Goal: Navigation & Orientation: Find specific page/section

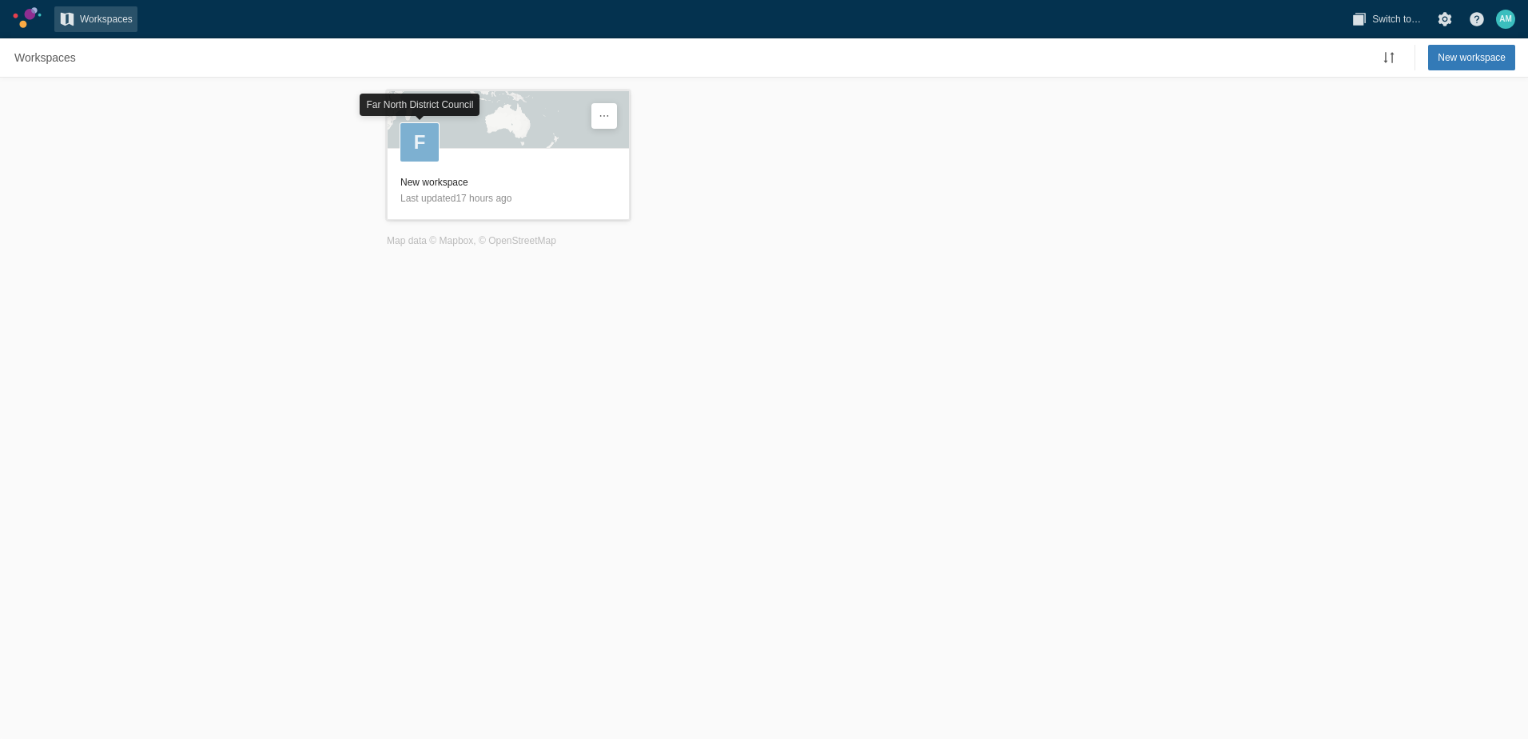
click at [425, 137] on div "F" at bounding box center [420, 142] width 38 height 38
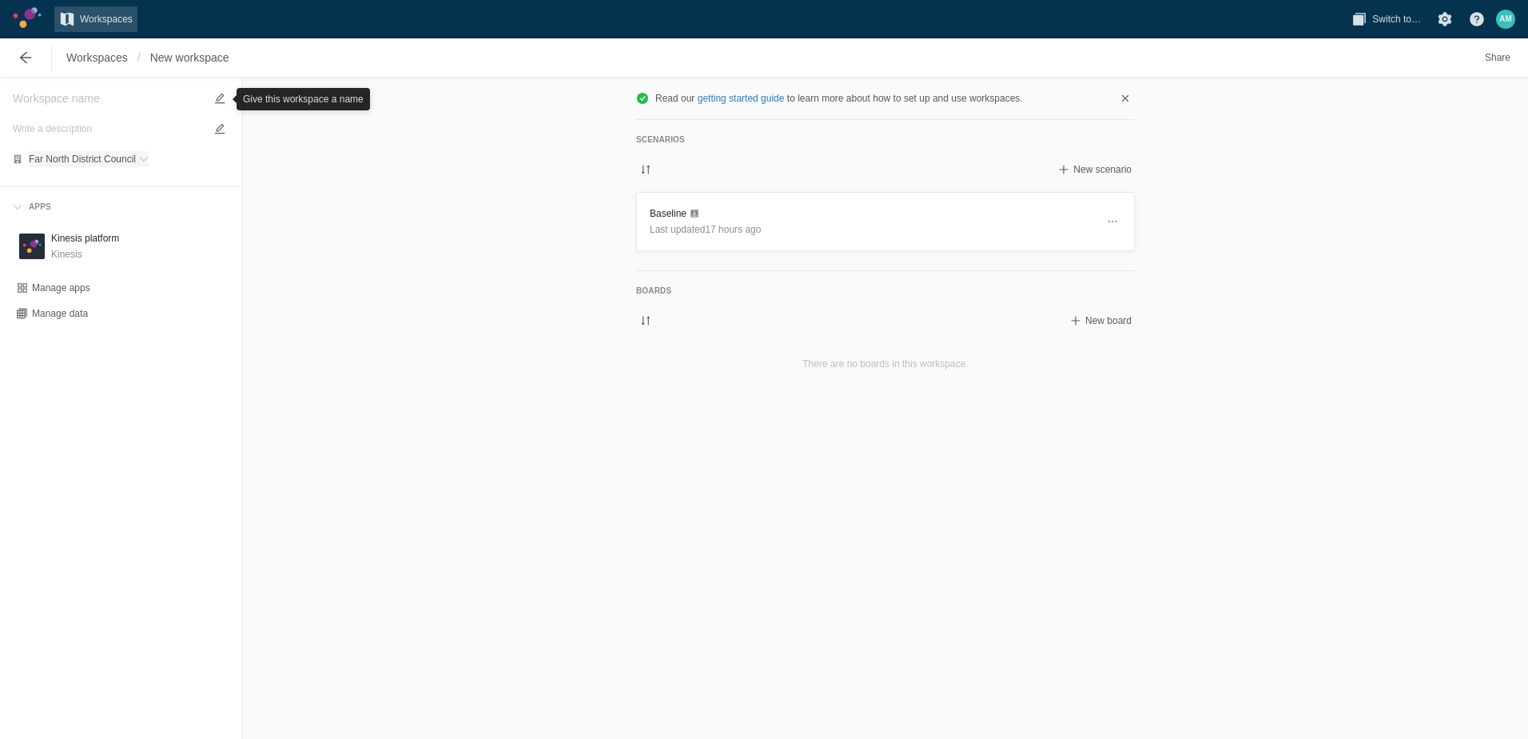
click at [85, 156] on span "Far North District Council" at bounding box center [82, 159] width 107 height 10
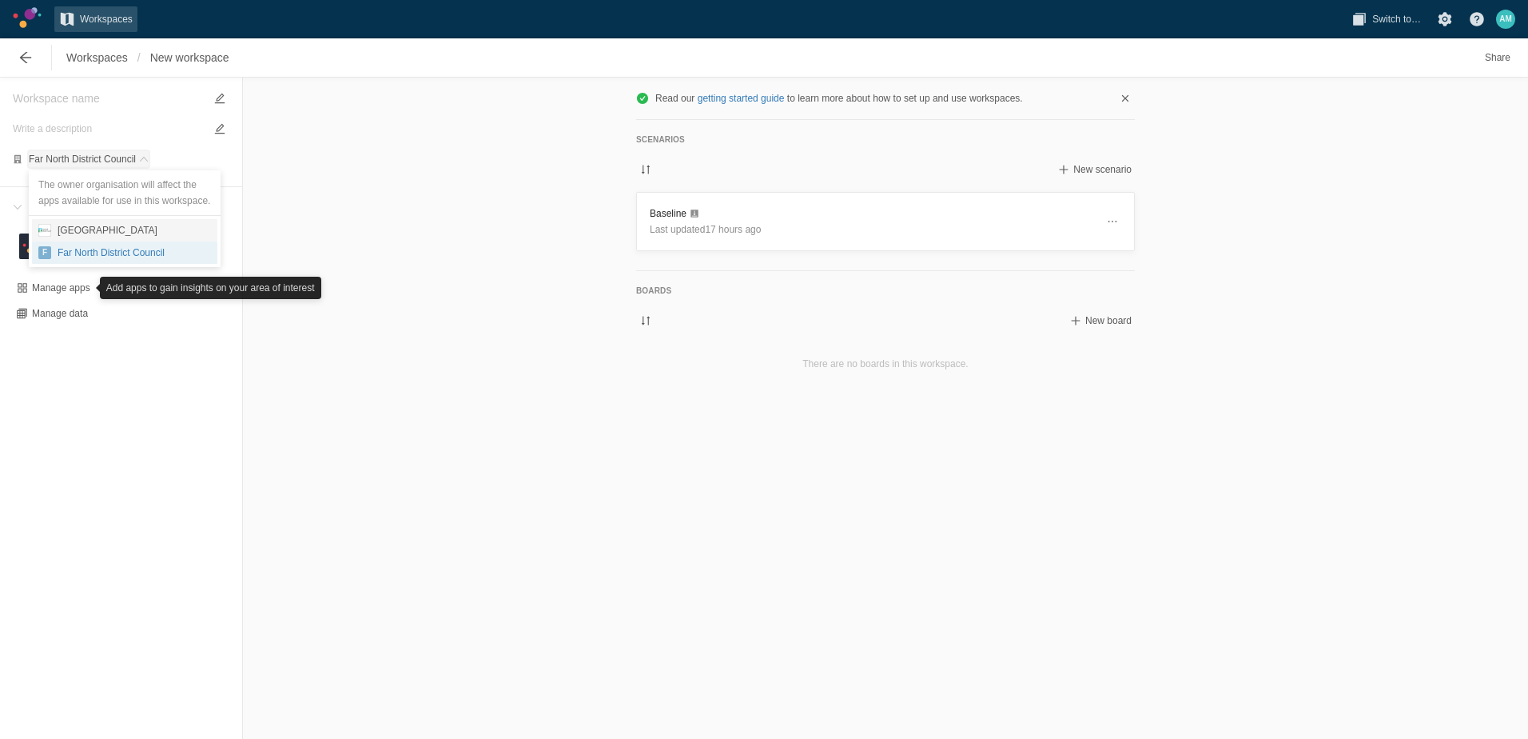
click at [65, 226] on div "[GEOGRAPHIC_DATA]" at bounding box center [104, 230] width 106 height 16
click at [465, 415] on div "Read our getting started guide to learn more about how to set up and use worksp…" at bounding box center [885, 408] width 1285 height 661
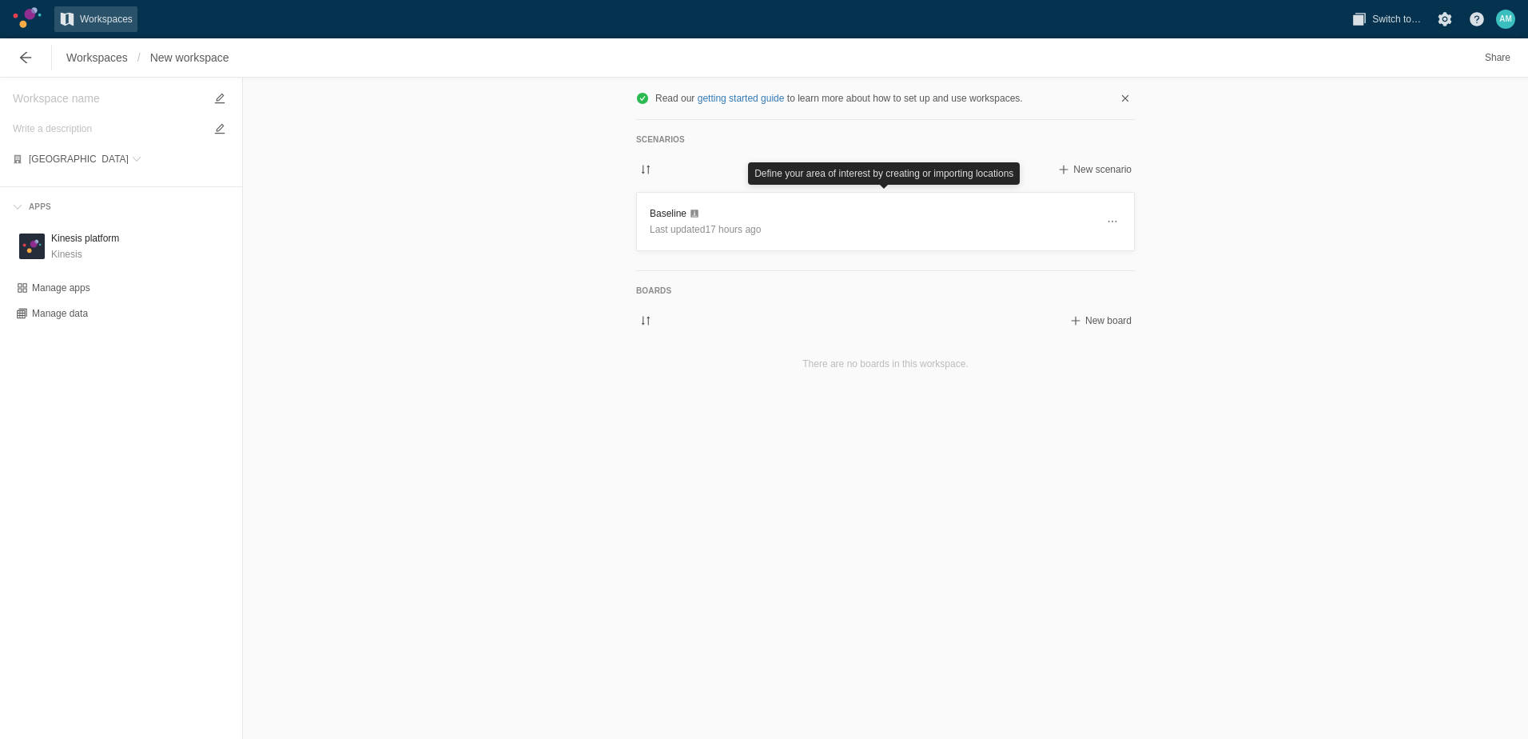
click at [749, 547] on div "Read our getting started guide to learn more about how to set up and use worksp…" at bounding box center [885, 408] width 1285 height 661
click at [84, 161] on span "[GEOGRAPHIC_DATA]" at bounding box center [79, 159] width 100 height 10
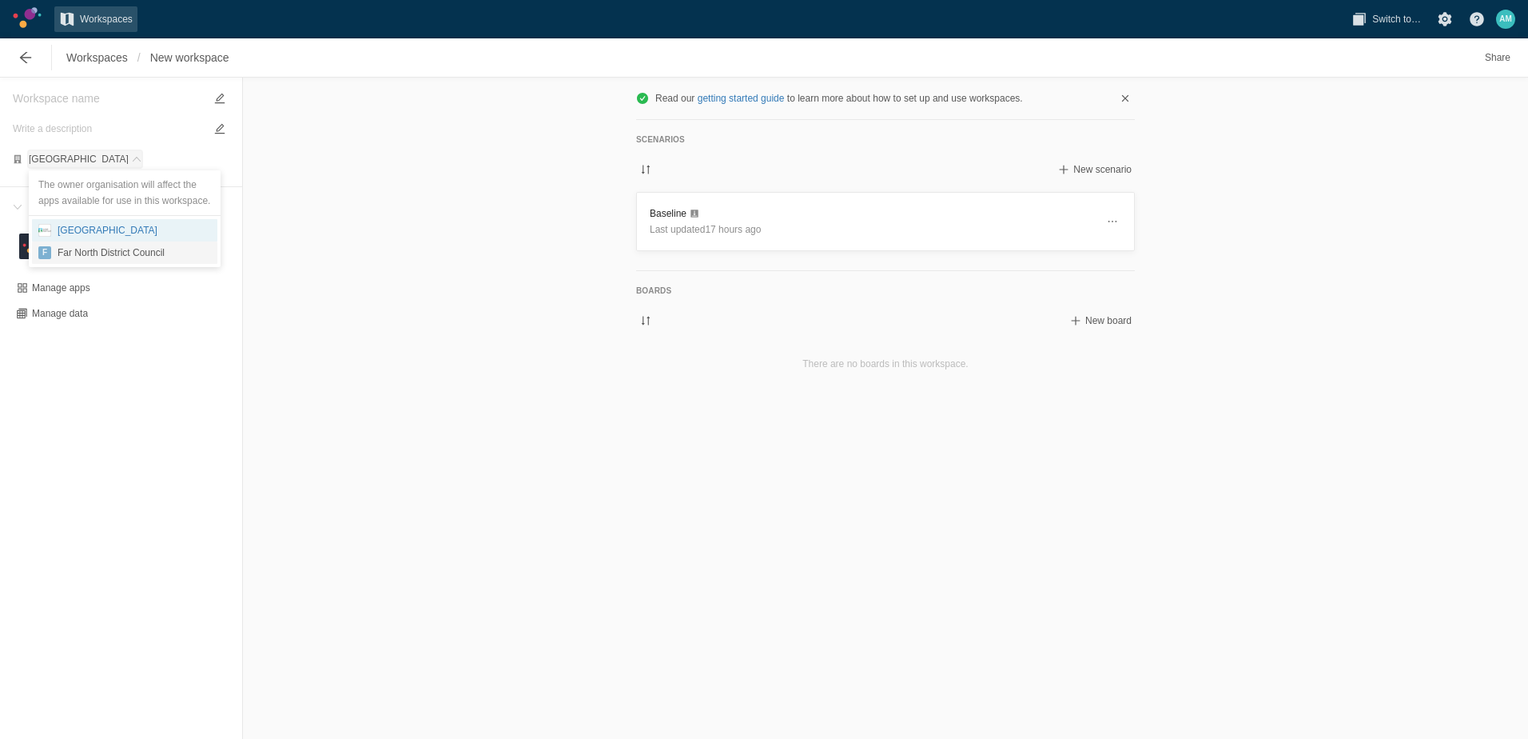
click at [102, 252] on div "Far North District Council" at bounding box center [108, 253] width 114 height 16
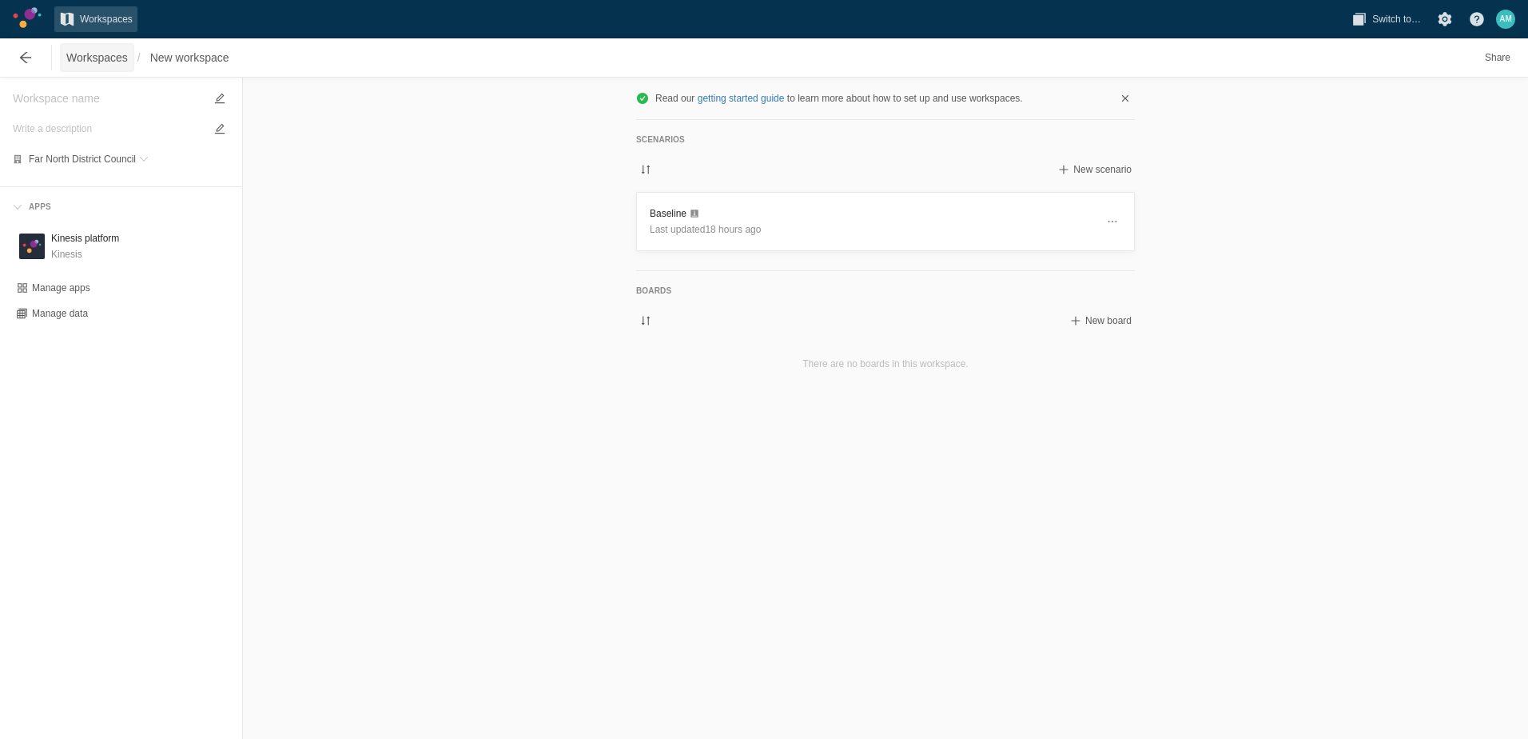
click at [97, 52] on span "Workspaces" at bounding box center [97, 58] width 62 height 16
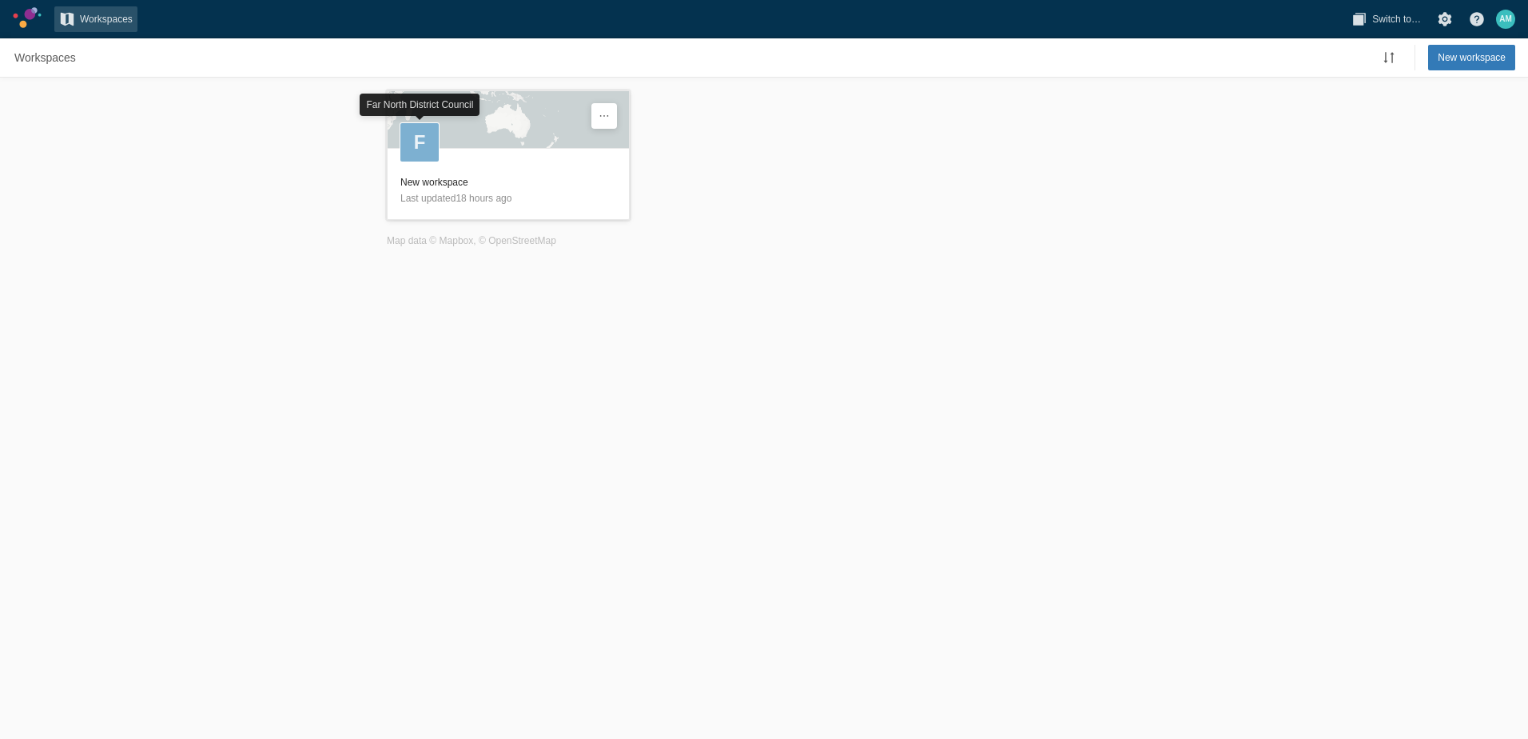
click at [528, 137] on div "F" at bounding box center [508, 126] width 241 height 70
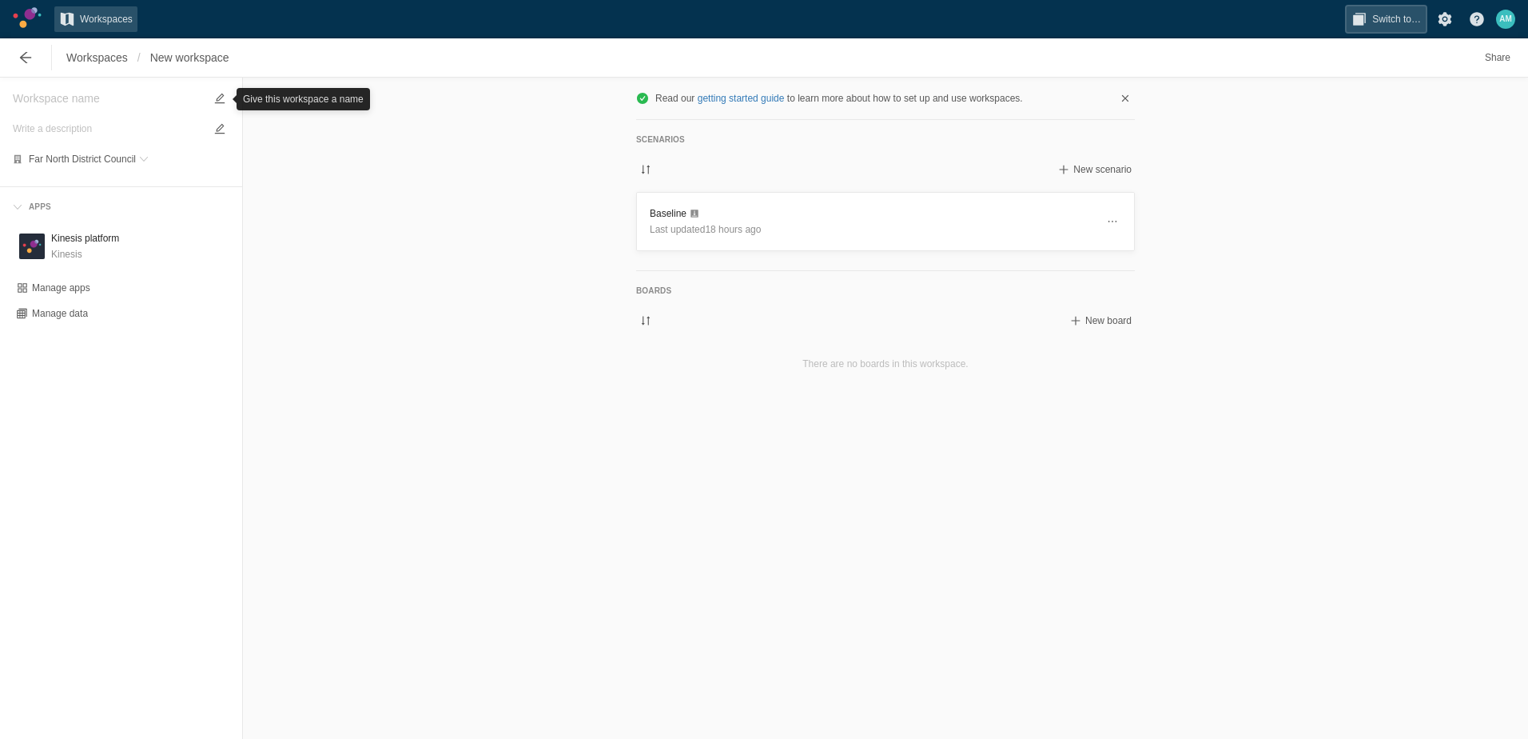
click at [1390, 13] on span "Switch to…" at bounding box center [1397, 19] width 49 height 16
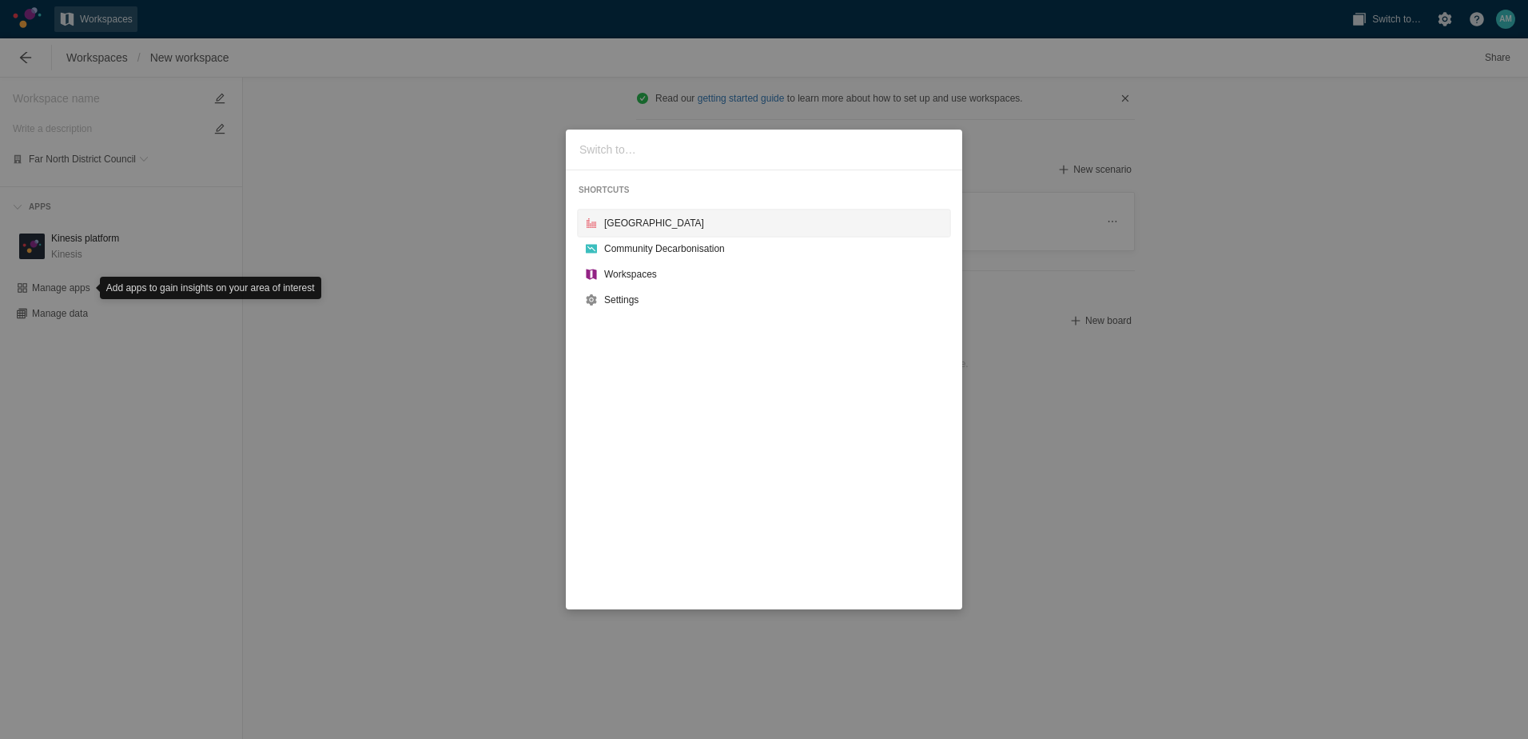
click at [628, 225] on div "[GEOGRAPHIC_DATA]" at bounding box center [773, 223] width 339 height 16
